Goal: Information Seeking & Learning: Learn about a topic

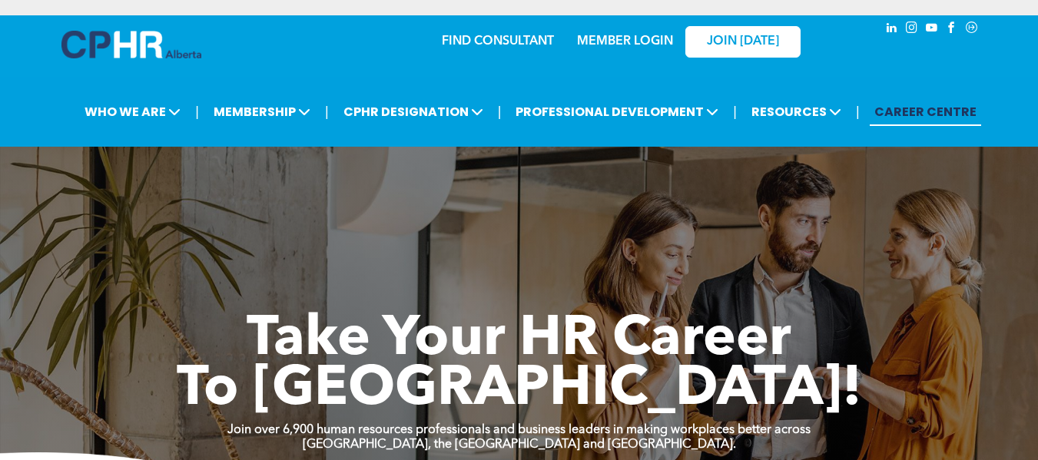
click at [611, 36] on link "MEMBER LOGIN" at bounding box center [625, 41] width 96 height 12
click at [615, 40] on link "MEMBER LOGIN" at bounding box center [625, 41] width 96 height 12
click at [601, 43] on link "MEMBER LOGIN" at bounding box center [625, 41] width 96 height 12
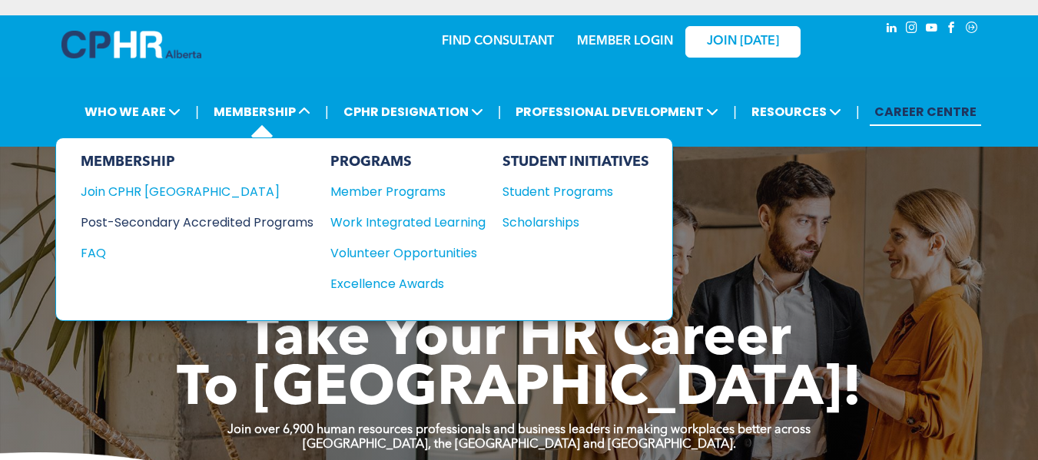
click at [226, 219] on div "Post-Secondary Accredited Programs" at bounding box center [186, 222] width 210 height 19
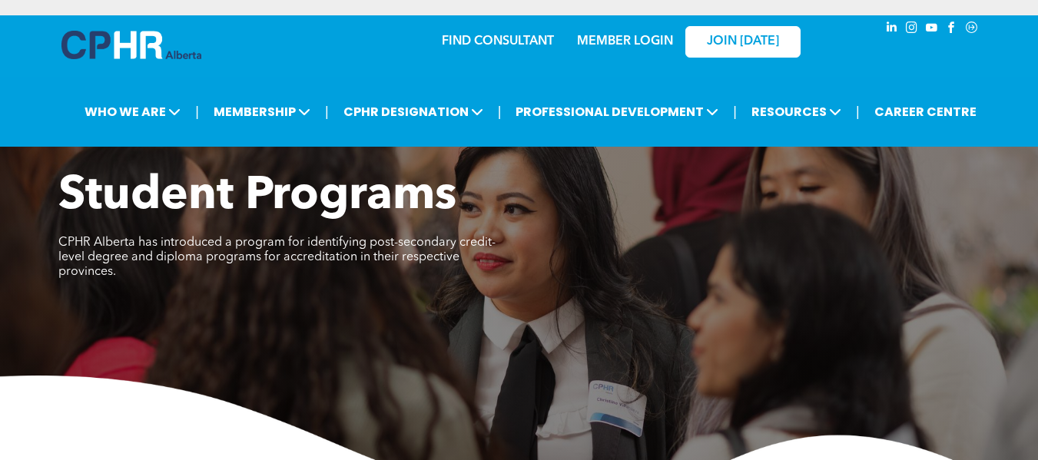
click at [627, 37] on link "MEMBER LOGIN" at bounding box center [625, 41] width 96 height 12
click at [605, 38] on link "MEMBER LOGIN" at bounding box center [625, 41] width 96 height 12
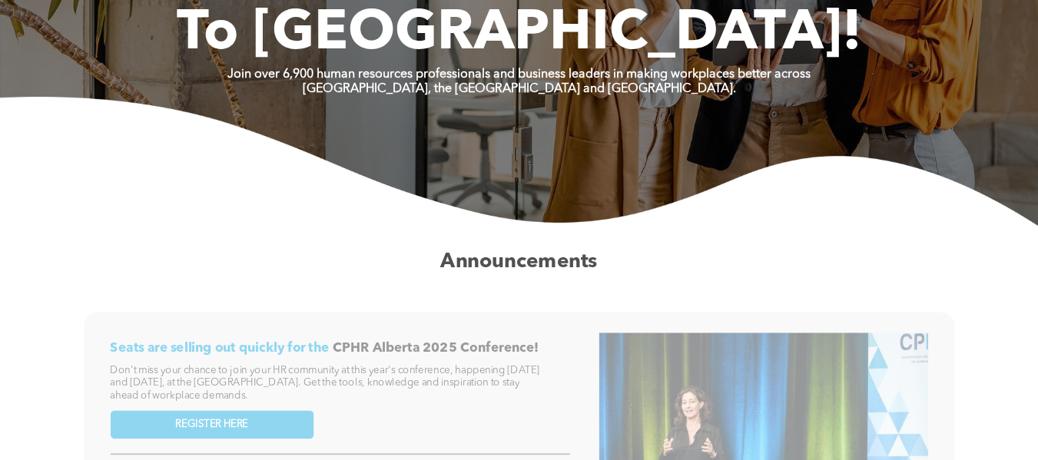
scroll to position [294, 0]
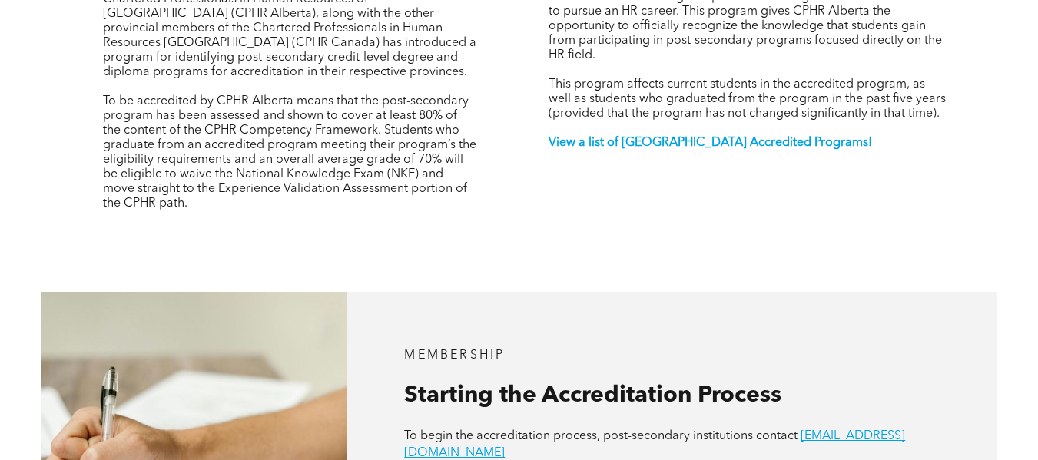
scroll to position [585, 0]
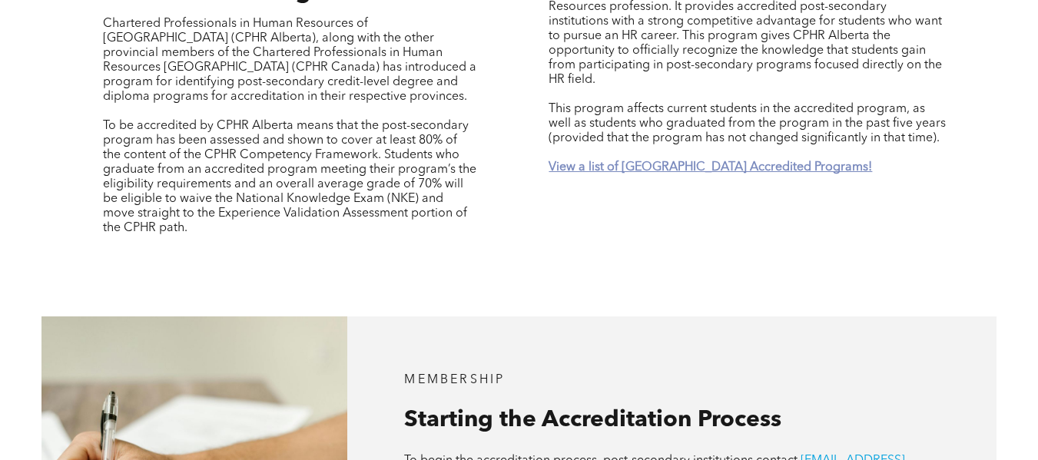
click at [701, 161] on strong "View a list of [GEOGRAPHIC_DATA] Accredited Programs!" at bounding box center [710, 167] width 323 height 12
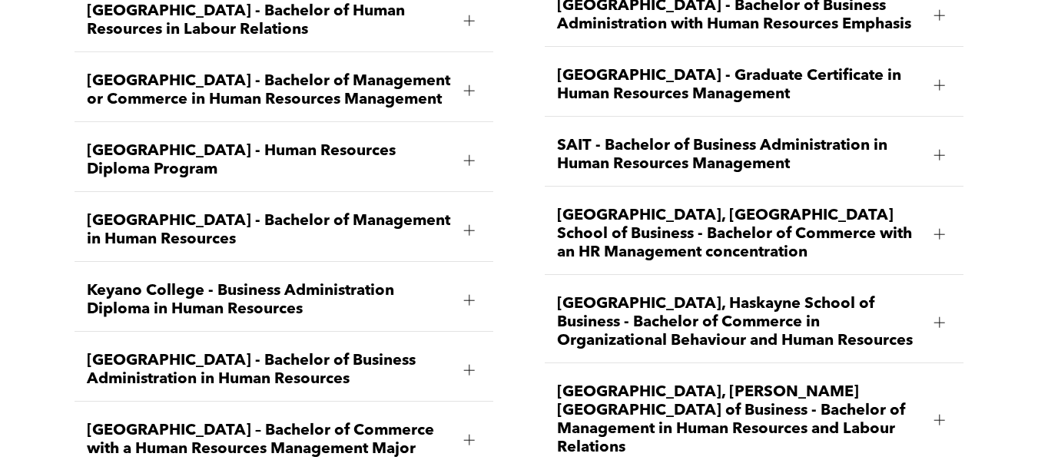
scroll to position [2120, 0]
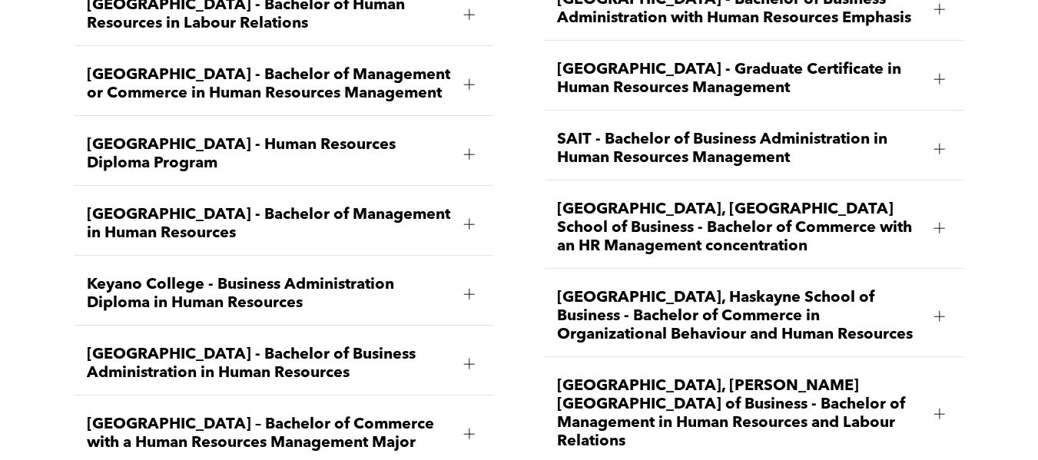
click at [469, 289] on div at bounding box center [469, 294] width 1 height 11
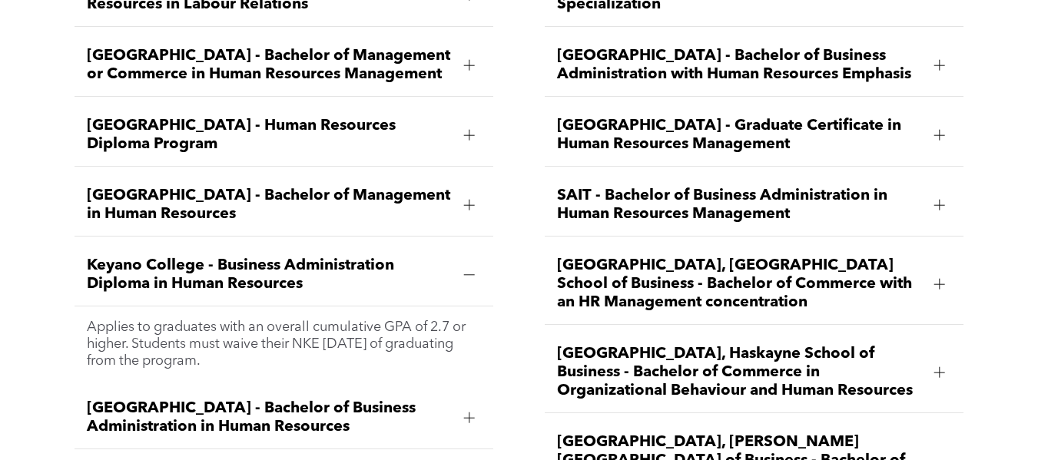
scroll to position [2031, 0]
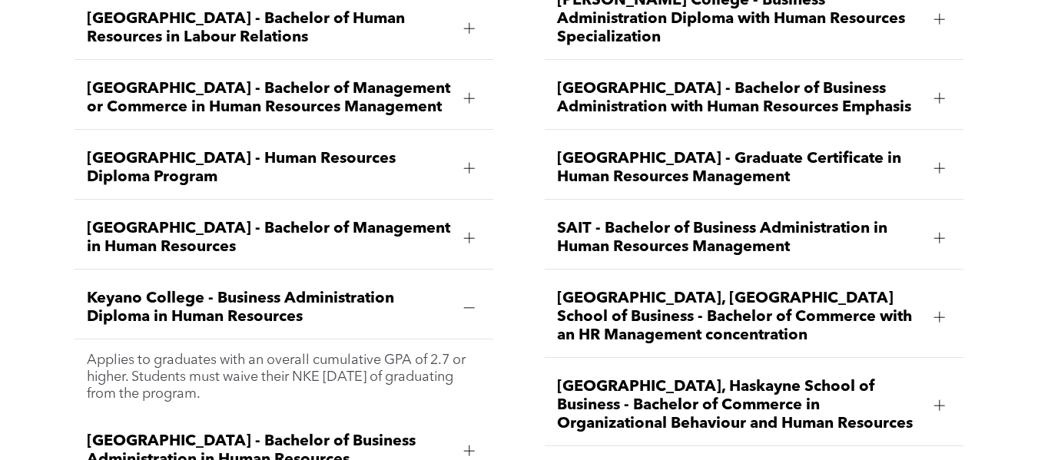
click at [469, 93] on div at bounding box center [469, 98] width 1 height 11
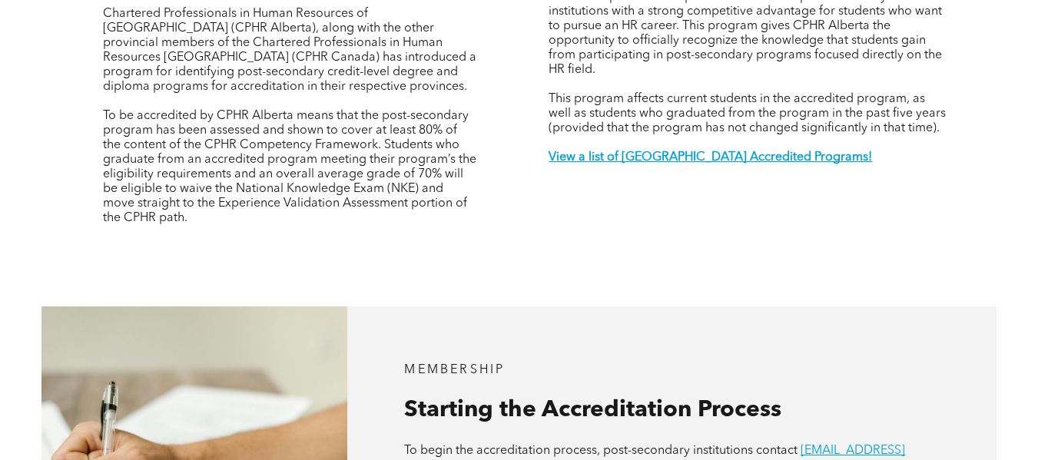
scroll to position [601, 0]
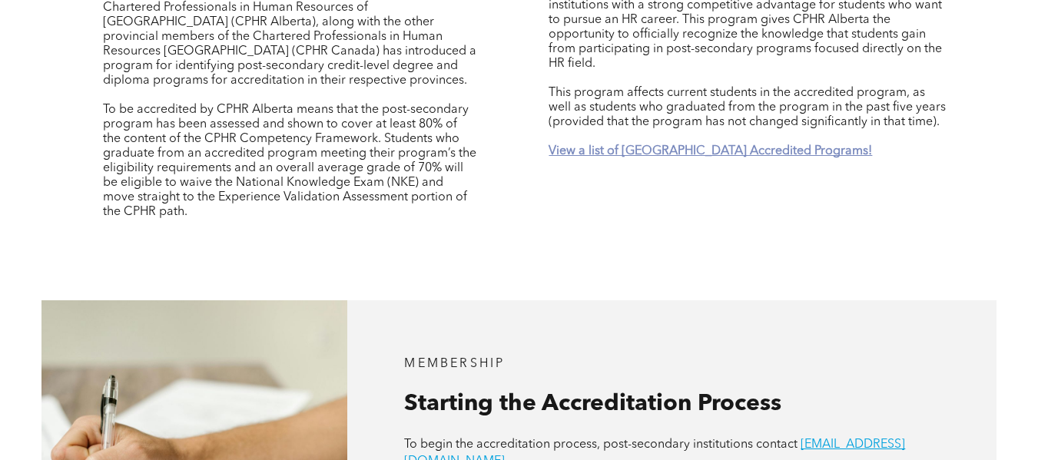
click at [701, 145] on strong "View a list of [GEOGRAPHIC_DATA] Accredited Programs!" at bounding box center [710, 151] width 323 height 12
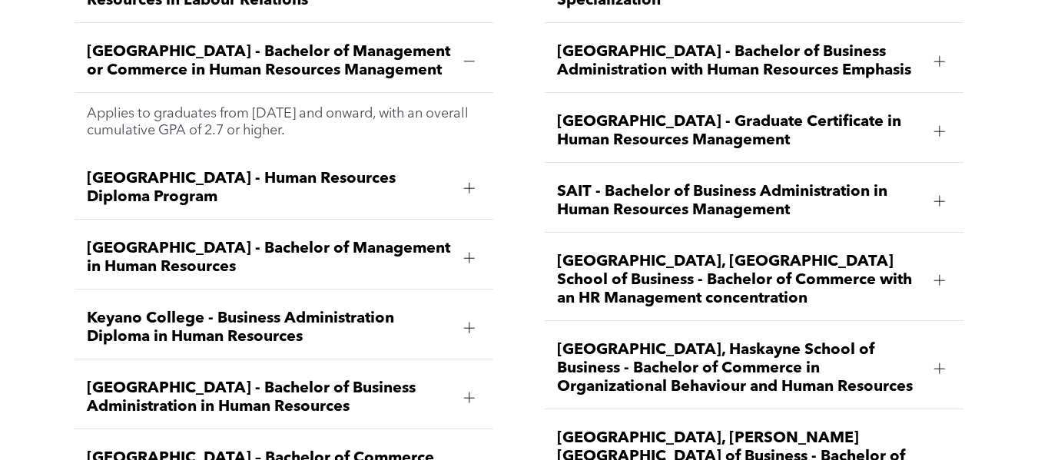
scroll to position [2080, 0]
